Goal: Navigation & Orientation: Find specific page/section

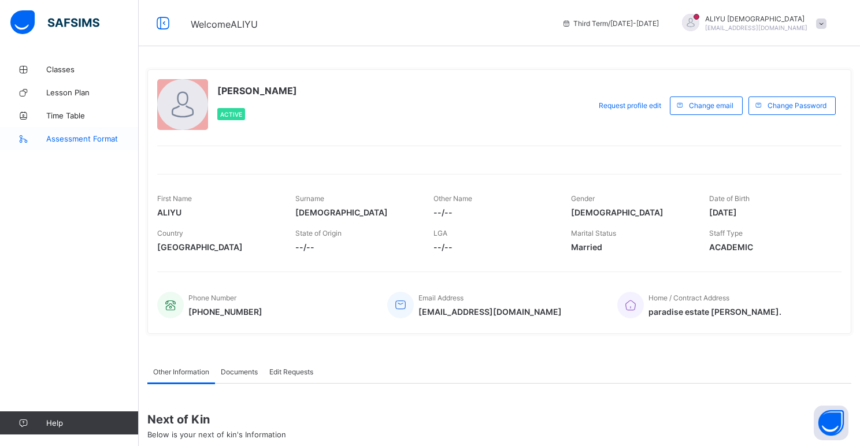
drag, startPoint x: 71, startPoint y: 114, endPoint x: 52, endPoint y: 146, distance: 36.8
click at [52, 146] on link "Assessment Format" at bounding box center [69, 138] width 139 height 23
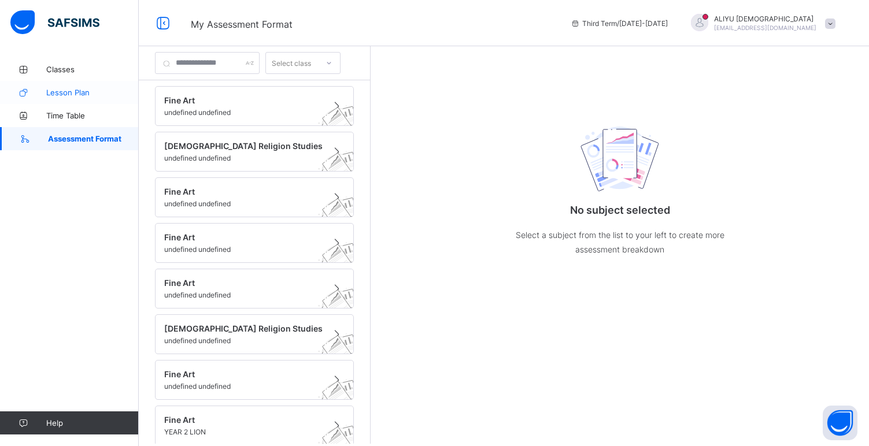
click at [72, 93] on span "Lesson Plan" at bounding box center [92, 92] width 92 height 9
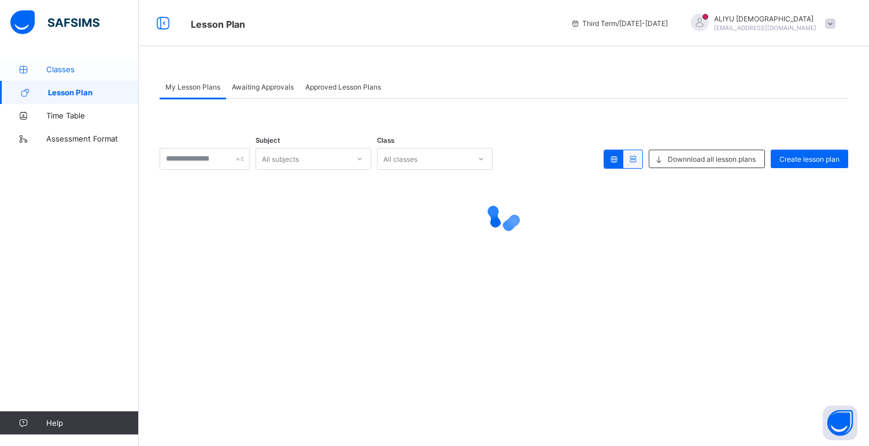
click at [73, 68] on span "Classes" at bounding box center [92, 69] width 92 height 9
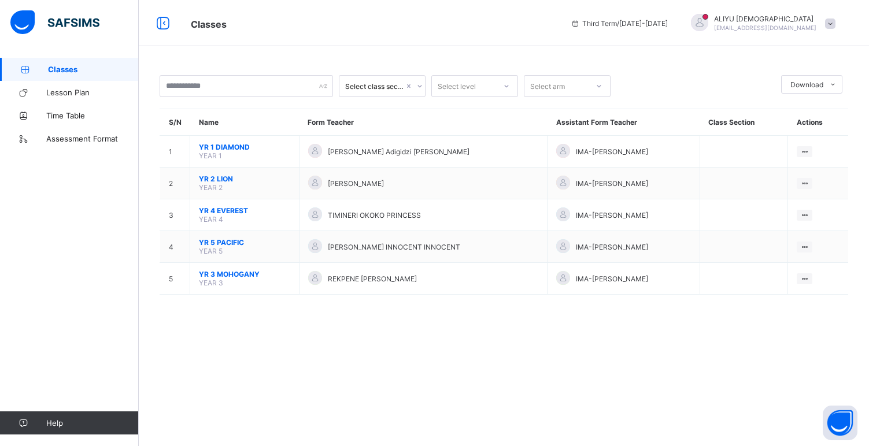
click at [832, 25] on span at bounding box center [830, 23] width 10 height 10
click at [806, 114] on span "Logout" at bounding box center [797, 114] width 76 height 13
